Goal: Find specific page/section: Find specific page/section

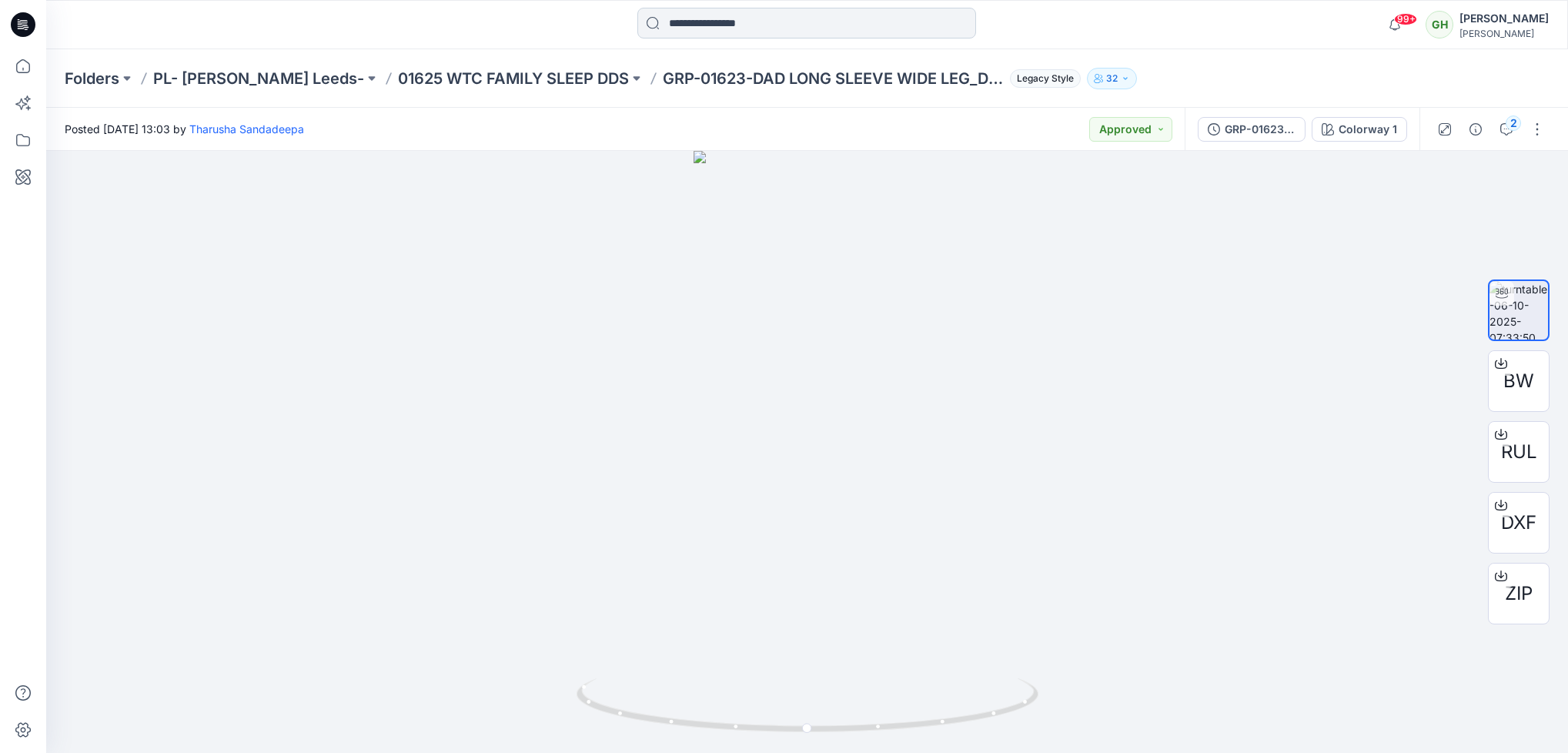
click at [753, 21] on input at bounding box center [806, 23] width 338 height 31
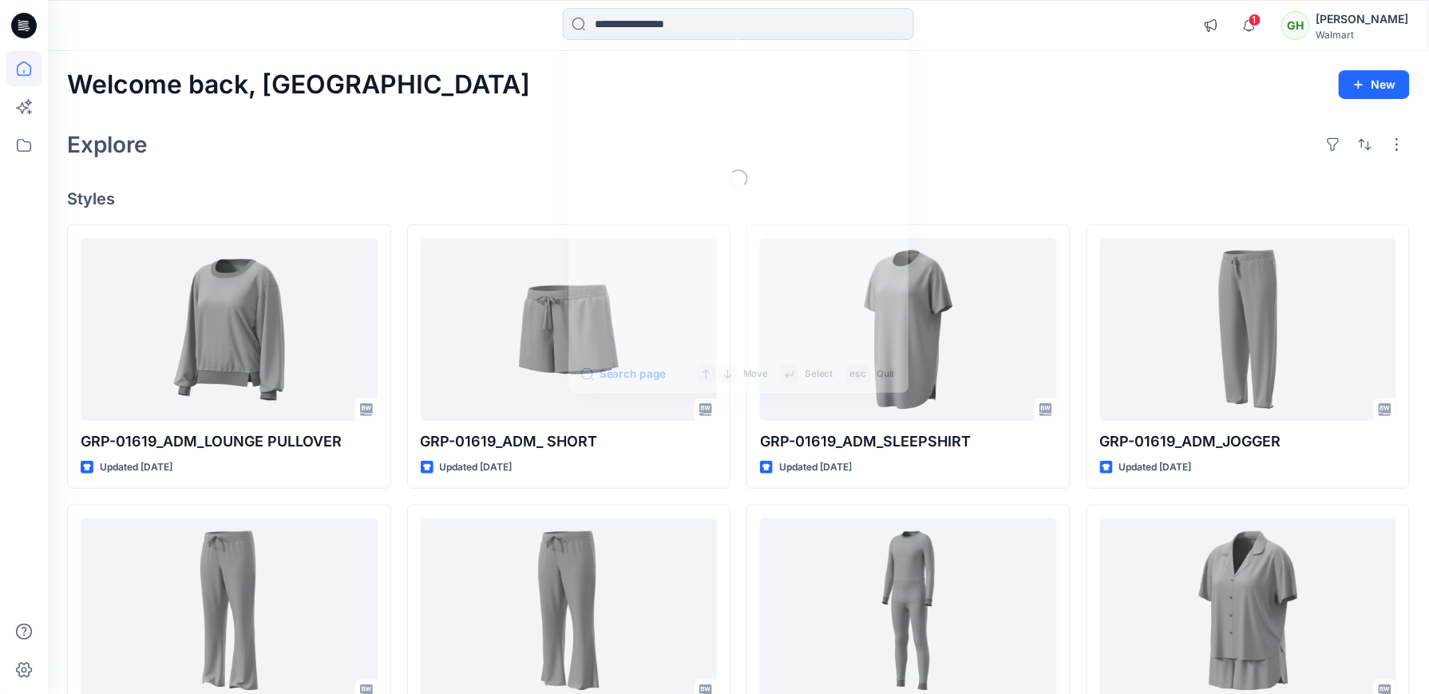
click at [672, 19] on input at bounding box center [738, 24] width 351 height 32
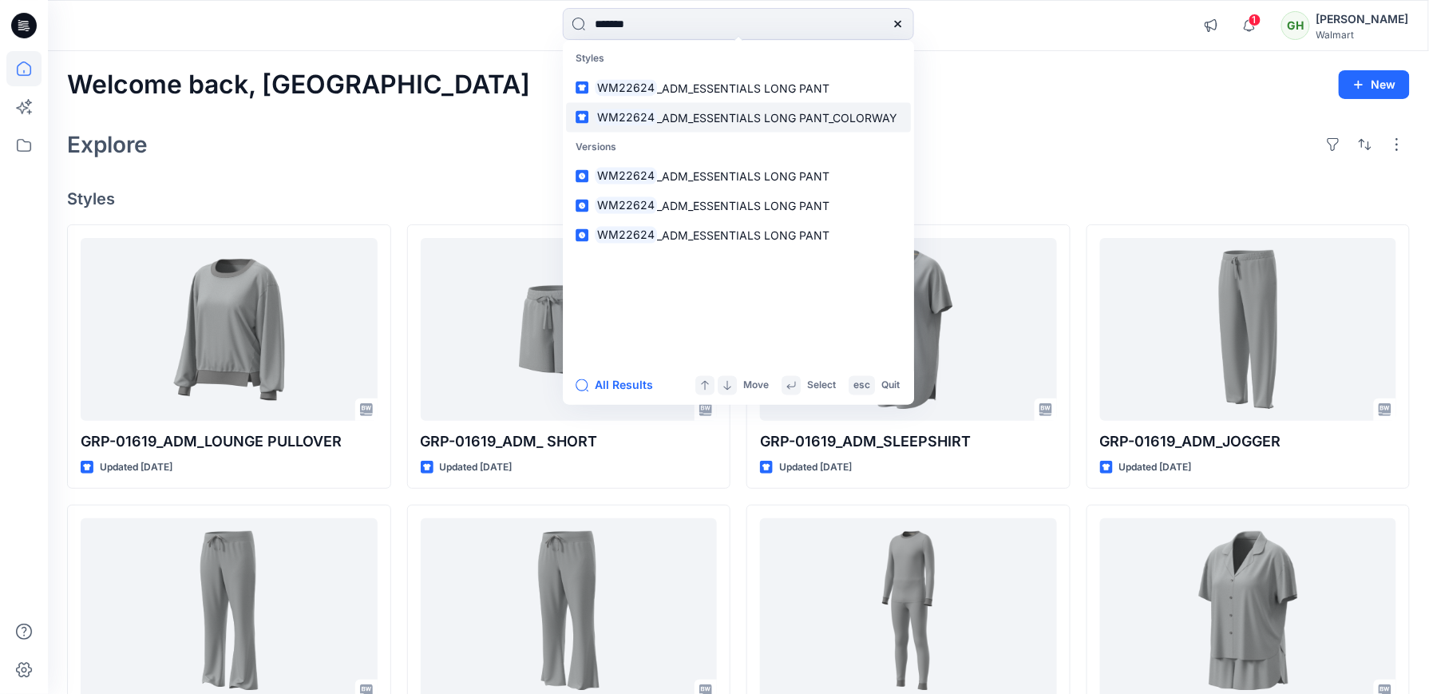
type input "*******"
click at [681, 115] on span "_ADM_ESSENTIALS LONG PANT_COLORWAY" at bounding box center [777, 117] width 240 height 14
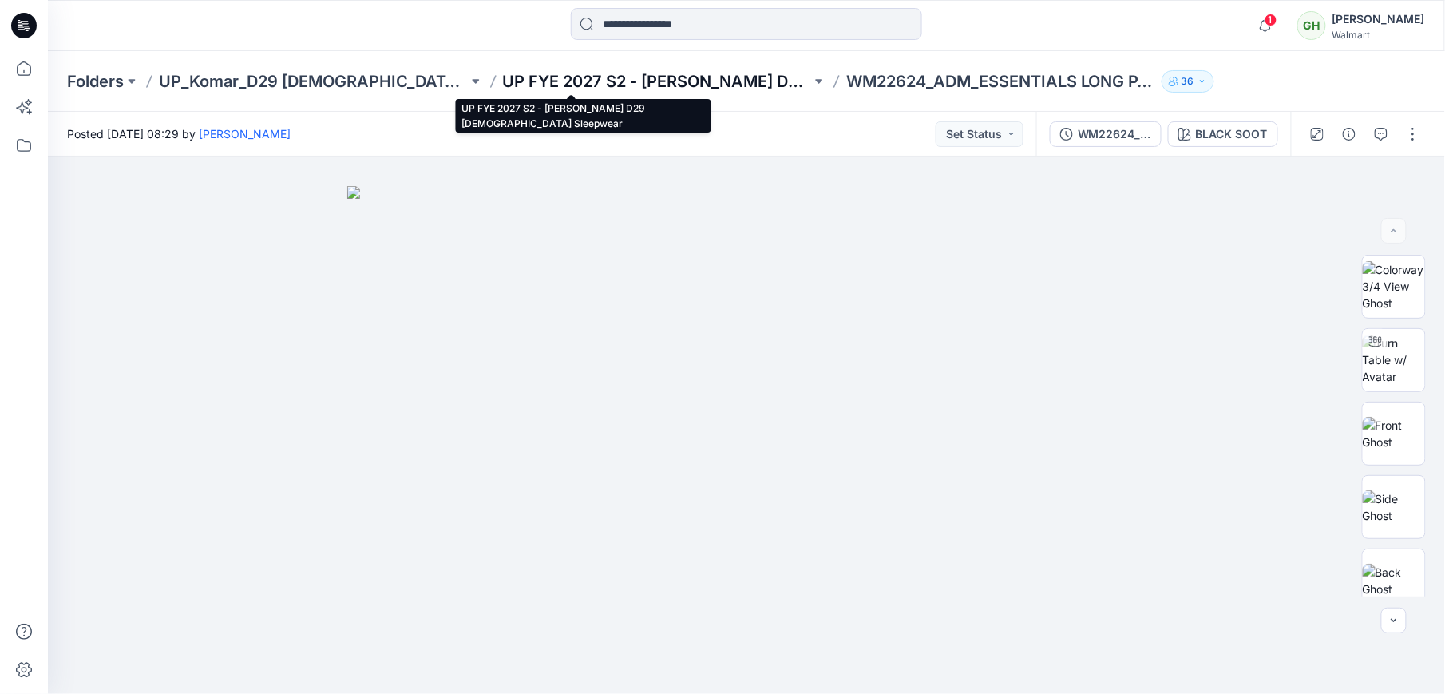
click at [618, 72] on p "UP FYE 2027 S2 - Komar D29 Ladies Sleepwear" at bounding box center [657, 81] width 309 height 22
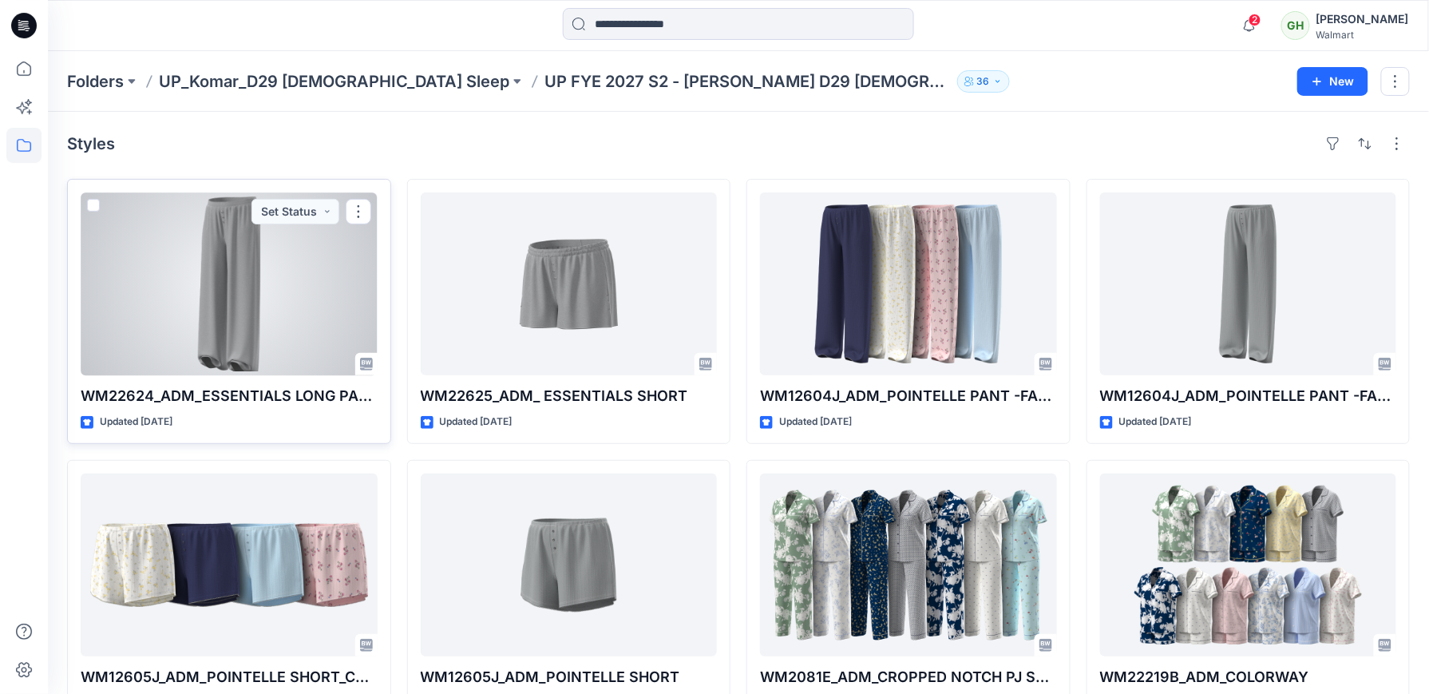
click at [297, 311] on div at bounding box center [229, 283] width 297 height 183
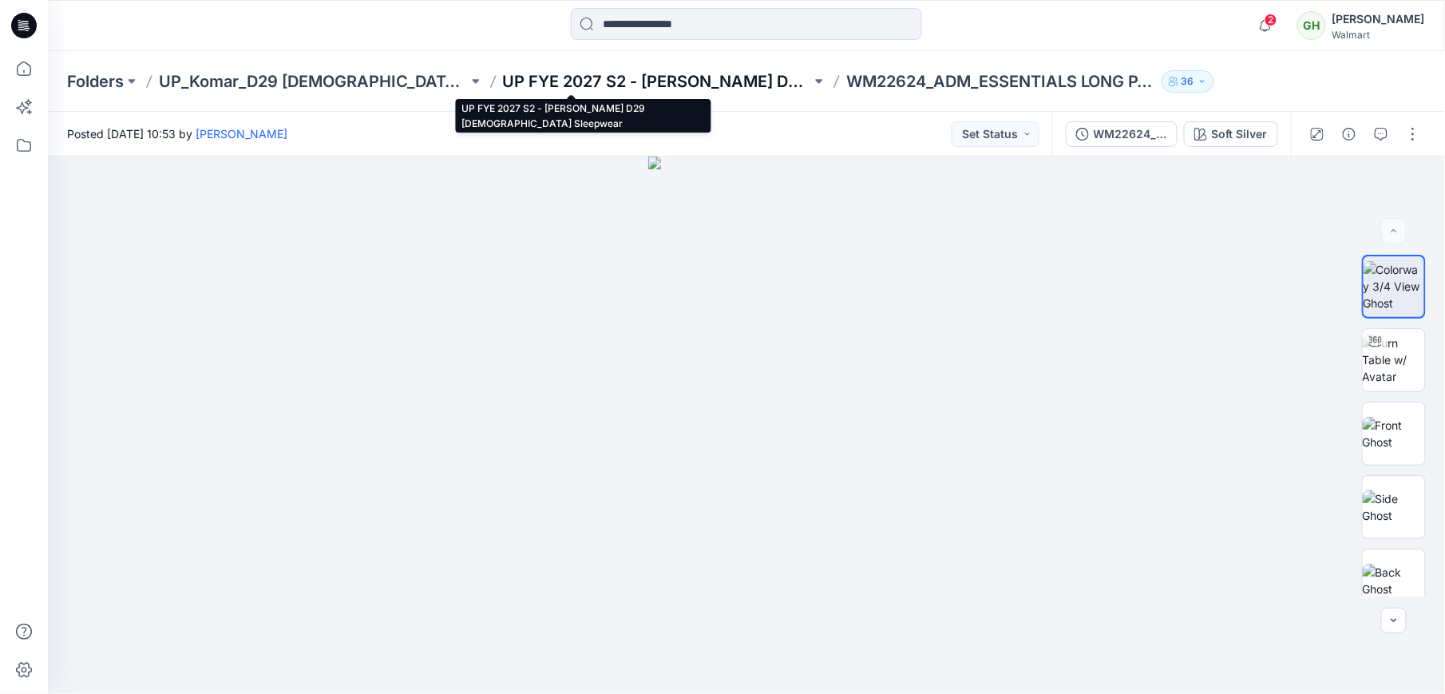
click at [519, 70] on p "UP FYE 2027 S2 - Komar D29 Ladies Sleepwear" at bounding box center [657, 81] width 309 height 22
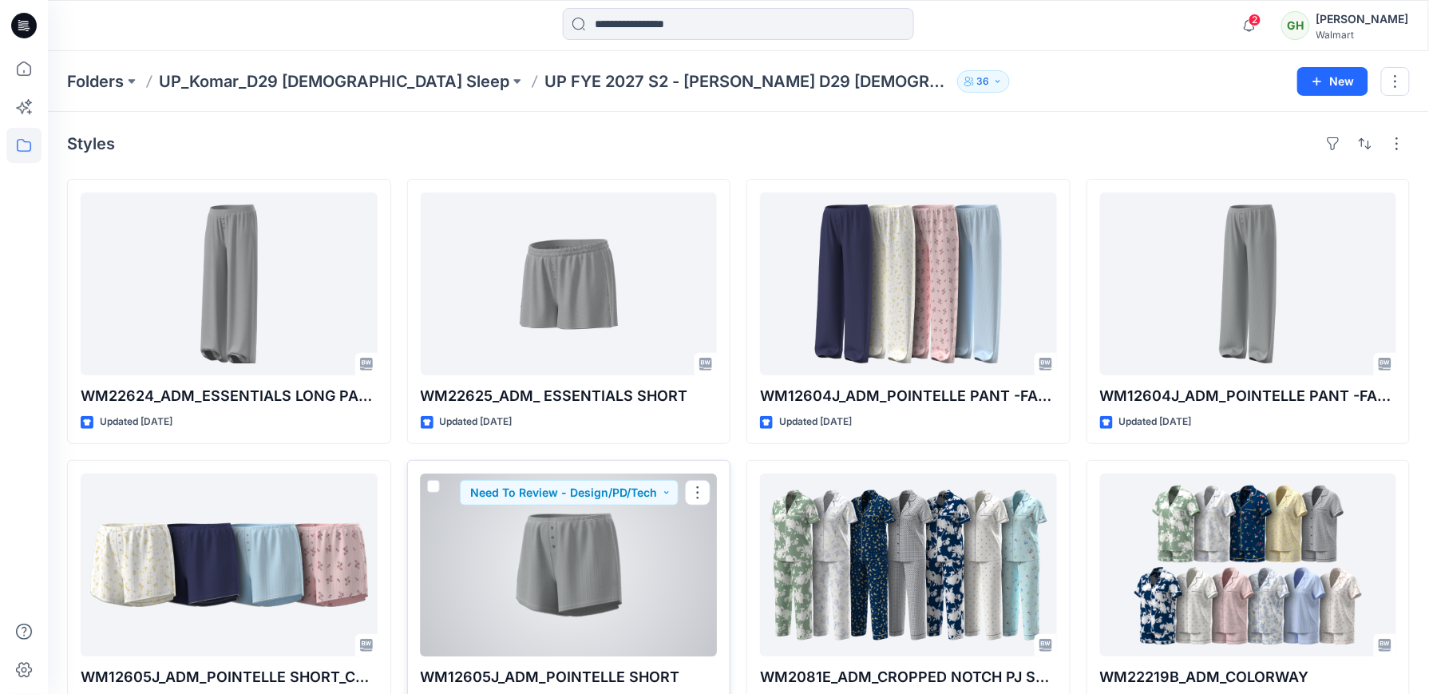
scroll to position [106, 0]
